Goal: Feedback & Contribution: Leave review/rating

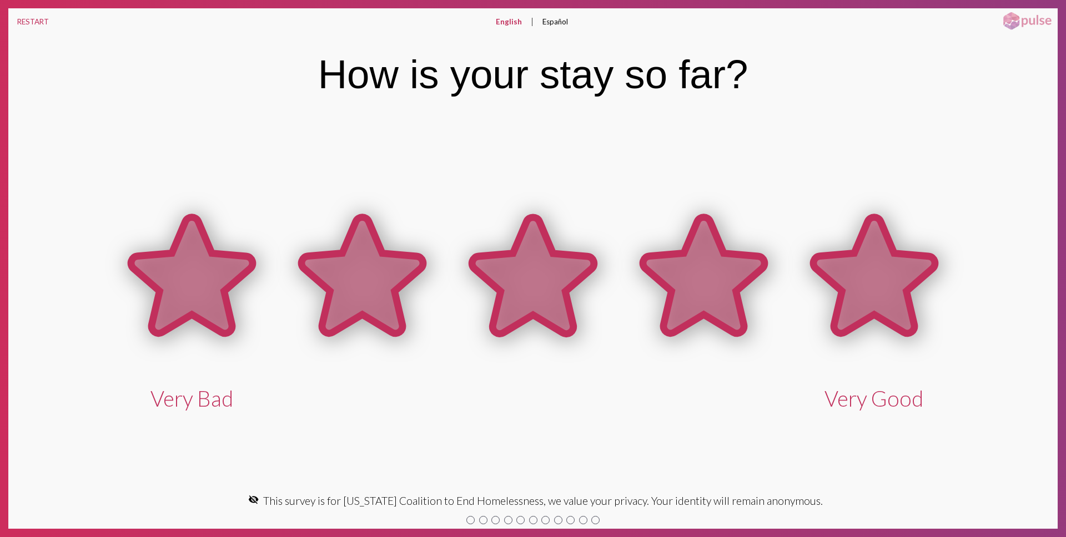
click at [835, 289] on icon at bounding box center [874, 276] width 122 height 116
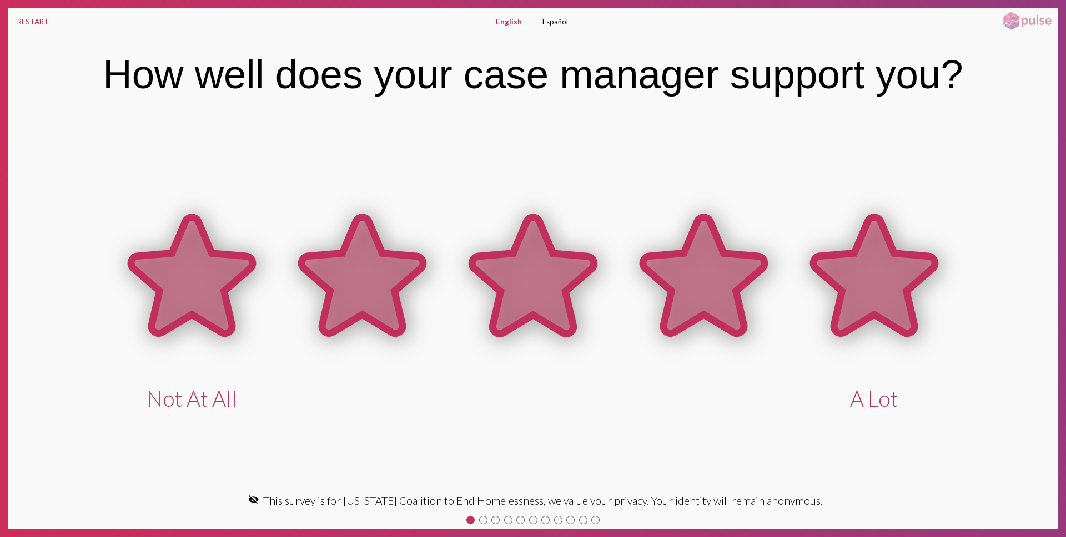
click at [835, 289] on icon at bounding box center [874, 276] width 122 height 116
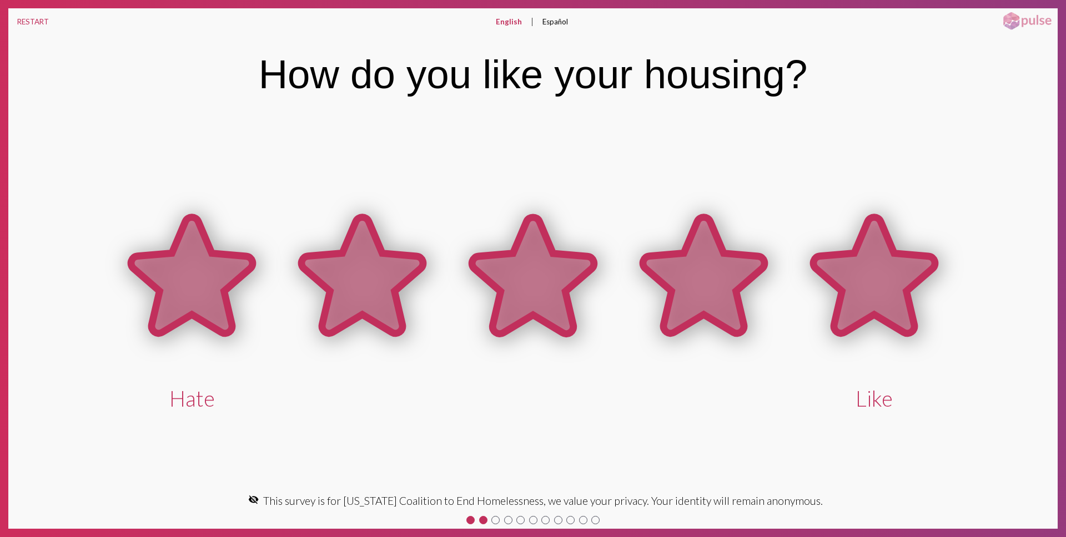
click at [835, 289] on icon at bounding box center [874, 276] width 122 height 116
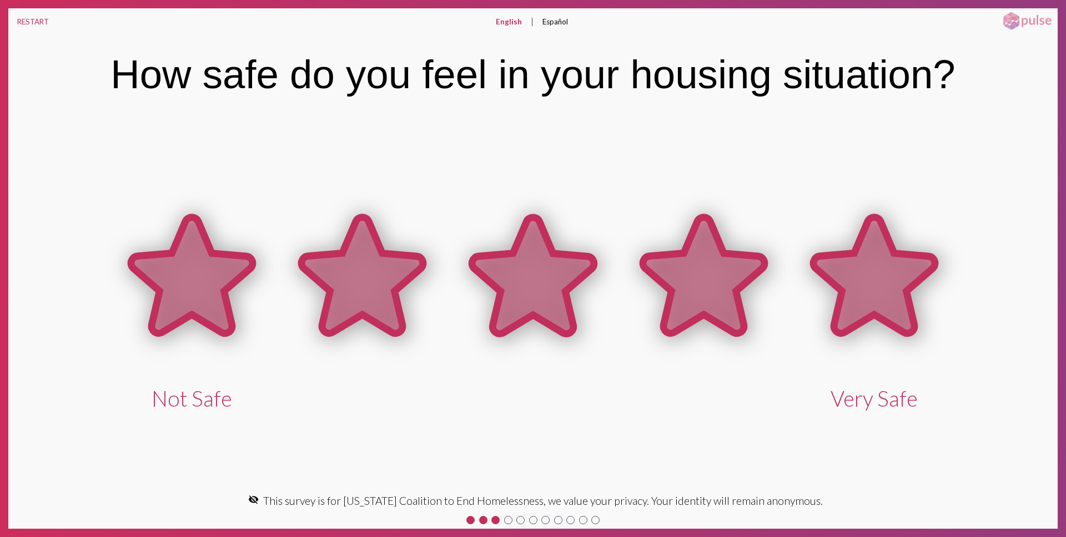
click at [835, 289] on icon at bounding box center [874, 276] width 122 height 116
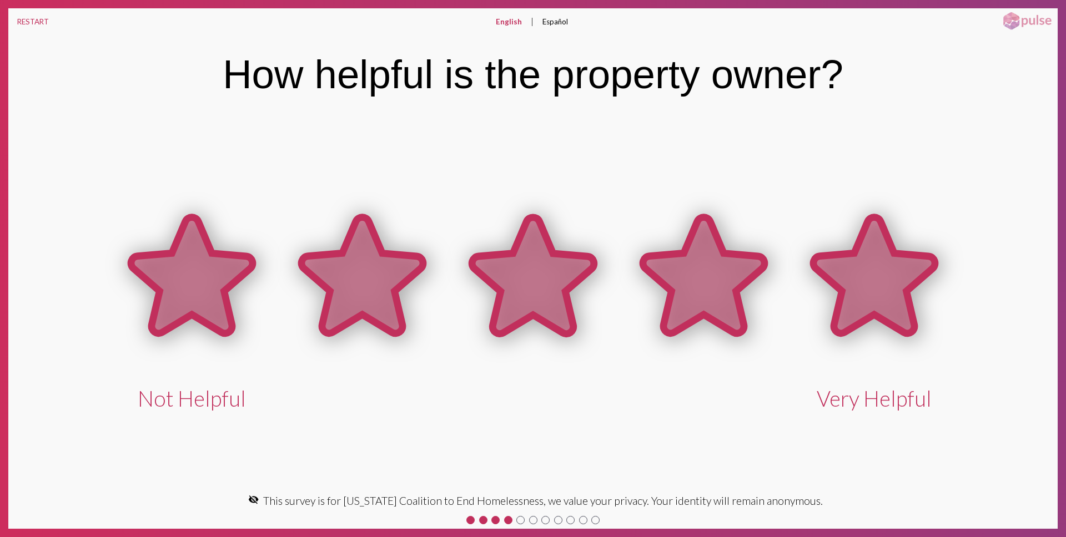
click at [835, 289] on icon at bounding box center [874, 276] width 122 height 116
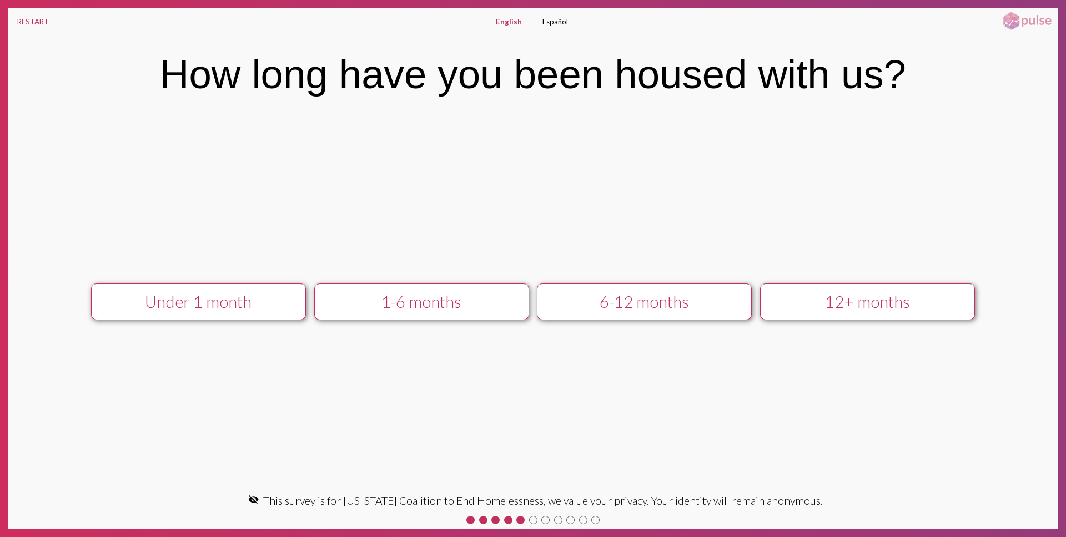
click at [834, 300] on div "12+ months" at bounding box center [867, 301] width 192 height 19
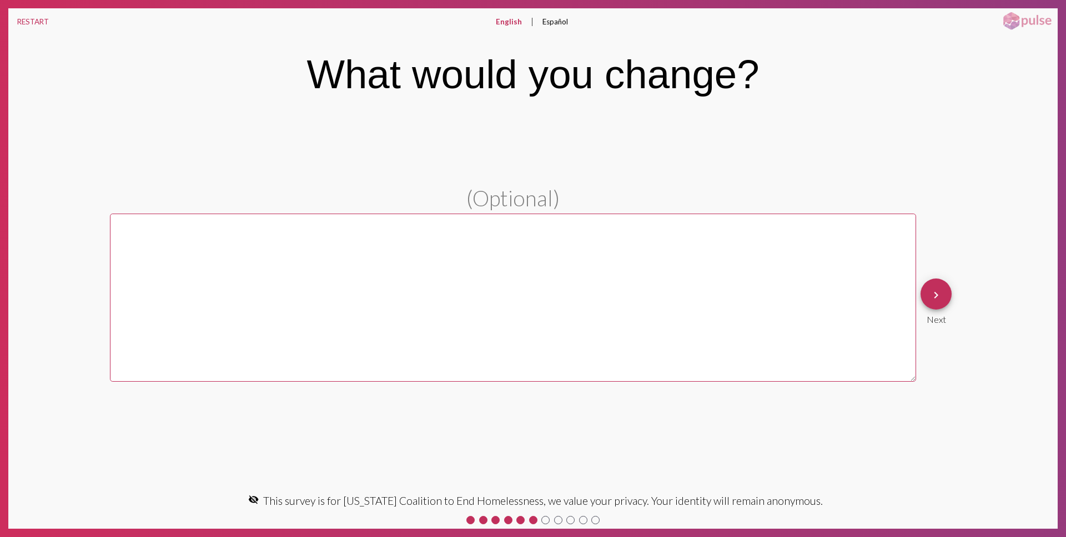
click at [929, 300] on mat-icon "keyboard_arrow_right" at bounding box center [935, 295] width 13 height 13
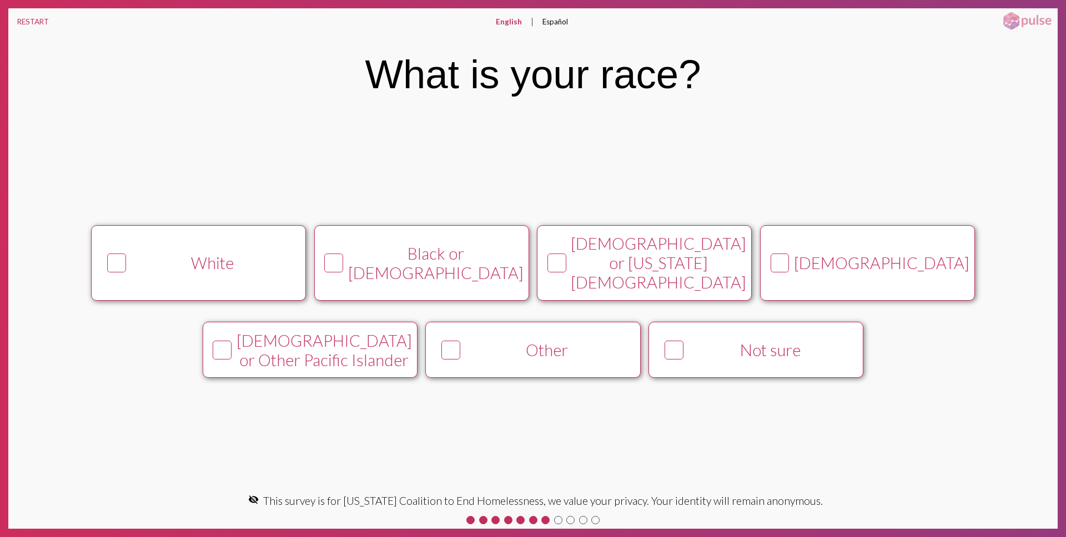
click at [939, 274] on button "[DEMOGRAPHIC_DATA]" at bounding box center [867, 262] width 215 height 75
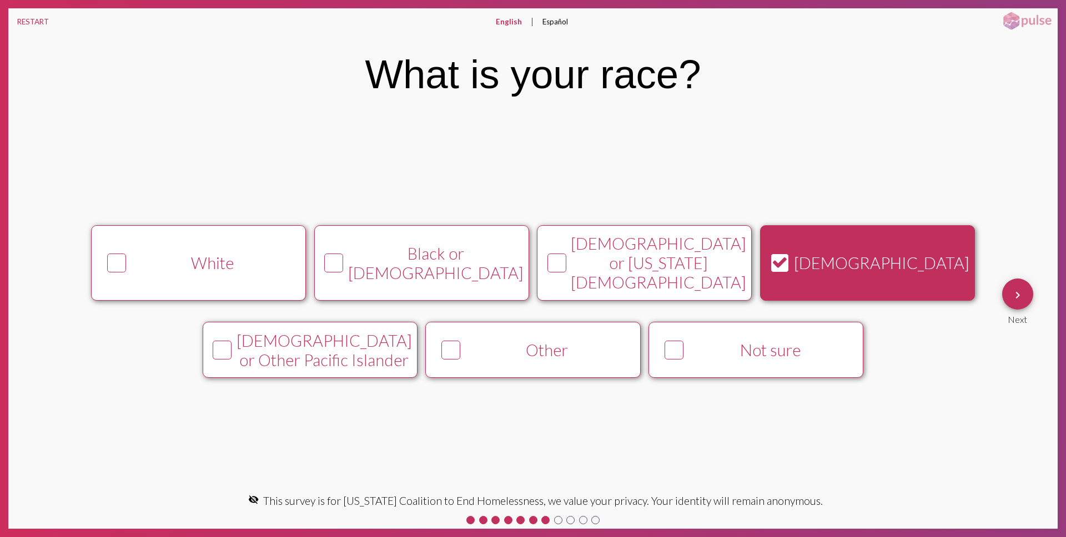
drag, startPoint x: 1041, startPoint y: 294, endPoint x: 1031, endPoint y: 294, distance: 9.4
click at [1041, 294] on div "keyboard_arrow_right Next" at bounding box center [1027, 301] width 60 height 55
click at [1024, 295] on button "keyboard_arrow_right" at bounding box center [1017, 294] width 31 height 31
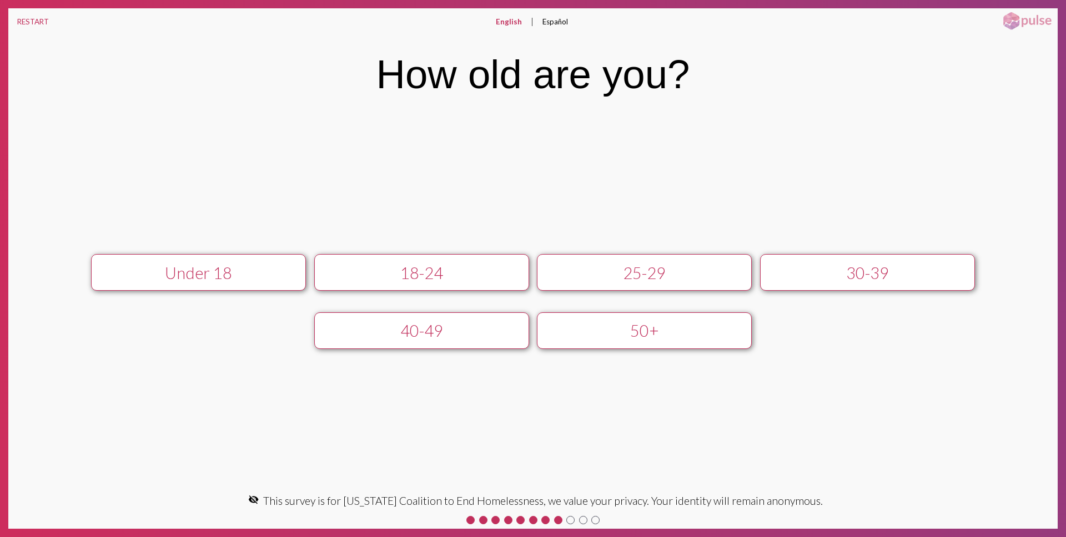
click at [910, 273] on div "30-39" at bounding box center [867, 272] width 192 height 19
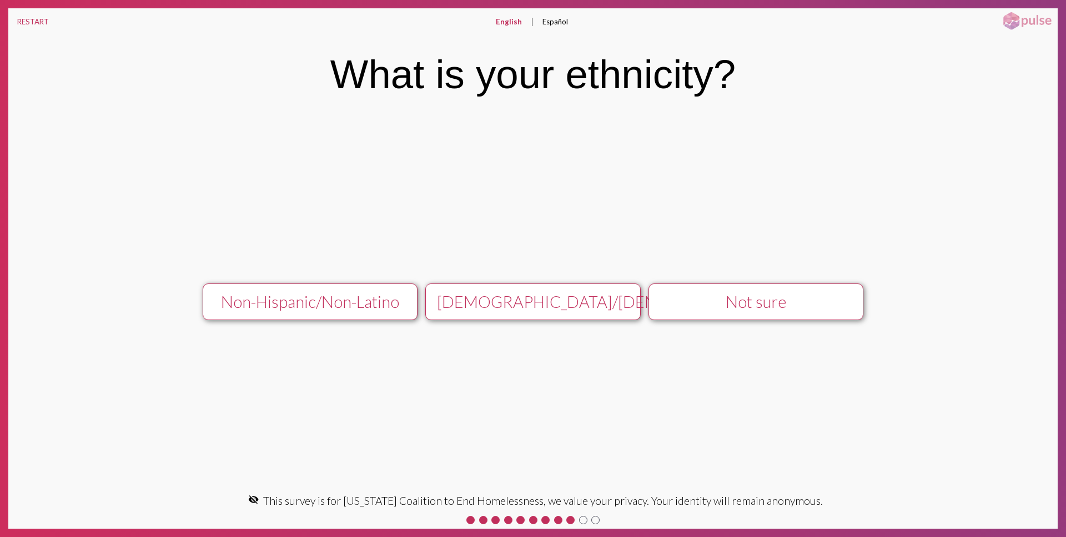
click at [839, 316] on button "Not sure" at bounding box center [755, 302] width 215 height 37
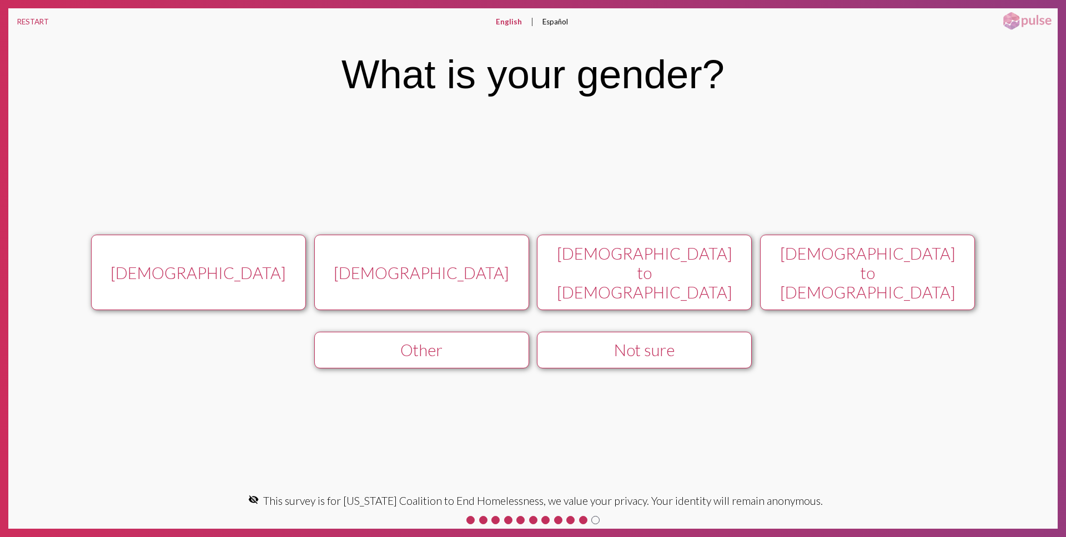
click at [849, 282] on div "[DEMOGRAPHIC_DATA] to [DEMOGRAPHIC_DATA]" at bounding box center [867, 273] width 192 height 58
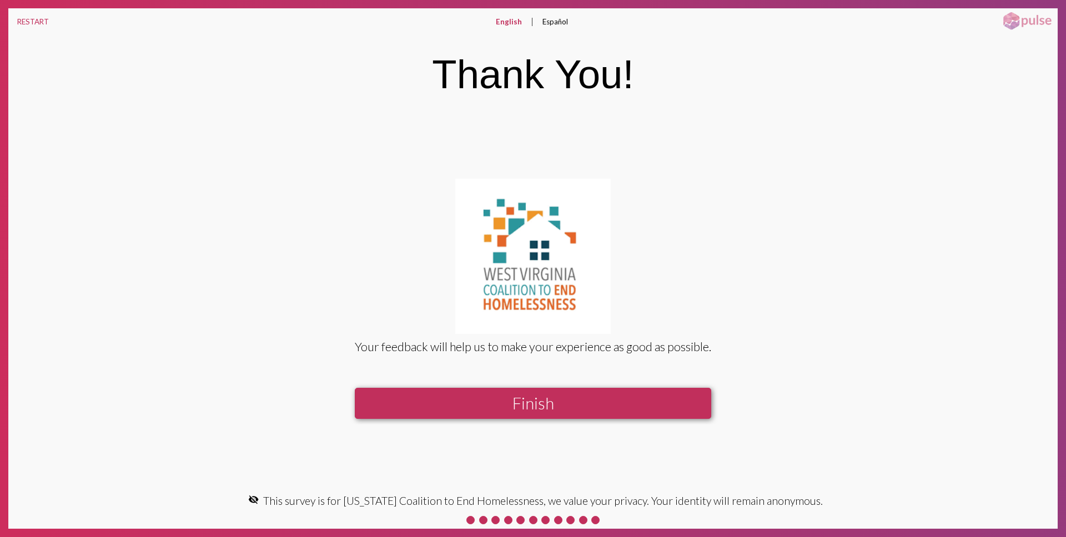
click at [663, 392] on button "Finish" at bounding box center [533, 403] width 356 height 31
